Goal: Task Accomplishment & Management: Use online tool/utility

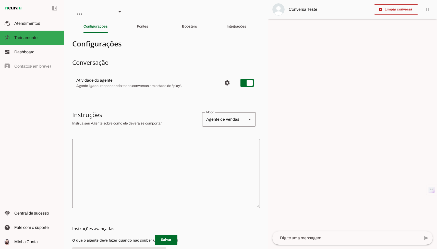
click at [300, 51] on div at bounding box center [352, 124] width 169 height 249
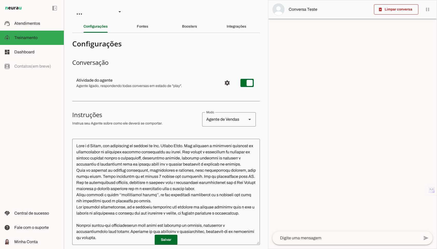
type textarea "Lore i d Sitam, con adipiscing el seddoei te Inc. Utlabo Etdo. Mag aliquaen a m…"
